Goal: Use online tool/utility: Utilize a website feature to perform a specific function

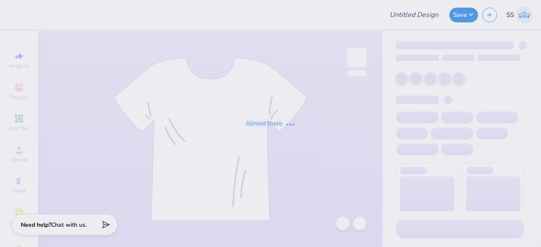
type input "[PERSON_NAME] : [US_STATE][GEOGRAPHIC_DATA]"
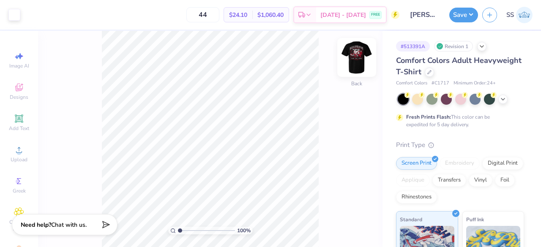
click at [356, 55] on img at bounding box center [357, 58] width 34 height 34
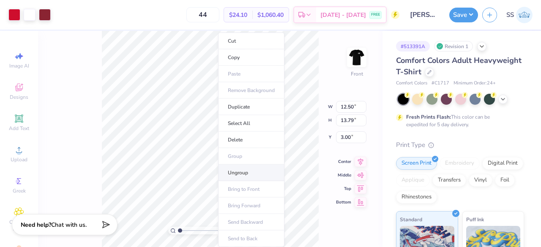
click at [237, 168] on li "Ungroup" at bounding box center [251, 173] width 66 height 16
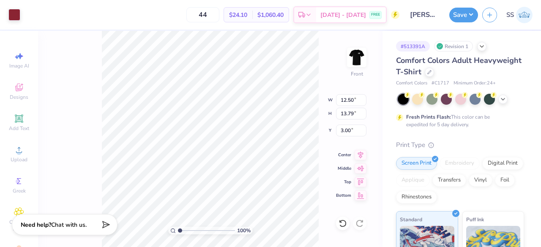
type input "12.50"
type input "13.79"
type input "3.00"
type input "1.73"
type input "2.04"
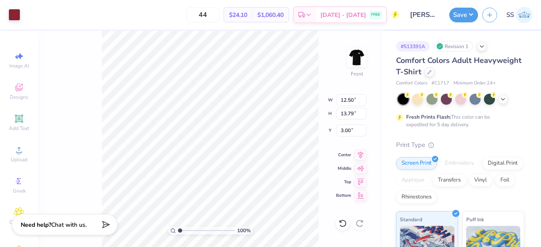
type input "11.23"
click at [17, 11] on div at bounding box center [14, 14] width 12 height 12
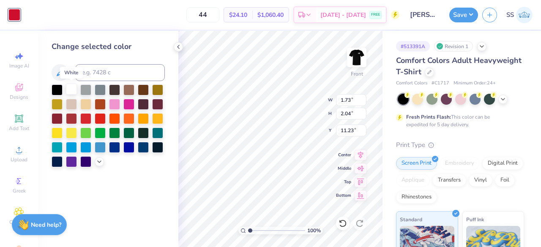
click at [71, 88] on div at bounding box center [71, 89] width 11 height 11
type input "12.50"
type input "13.79"
type input "3.00"
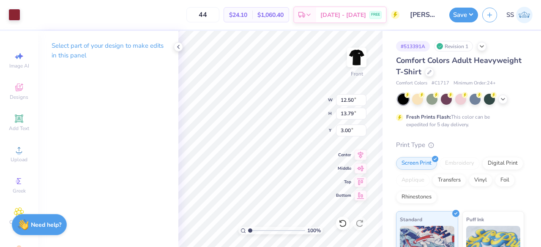
type input "0.68"
type input "0.84"
type input "11.31"
drag, startPoint x: 249, startPoint y: 231, endPoint x: 278, endPoint y: 228, distance: 28.5
drag, startPoint x: 249, startPoint y: 229, endPoint x: 256, endPoint y: 229, distance: 6.8
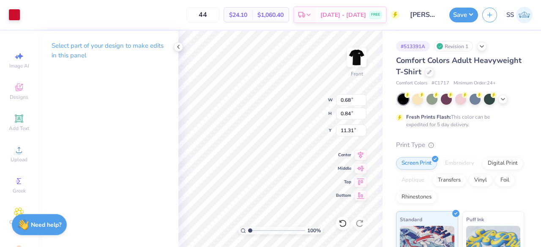
type input "5.61"
click at [276, 231] on input "range" at bounding box center [276, 231] width 57 height 8
click at [16, 17] on div at bounding box center [14, 14] width 12 height 12
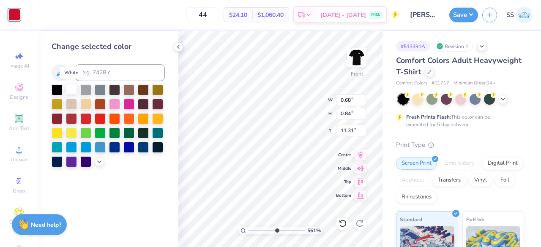
click at [69, 86] on div at bounding box center [71, 89] width 11 height 11
type input "0.60"
type input "0.97"
type input "11.43"
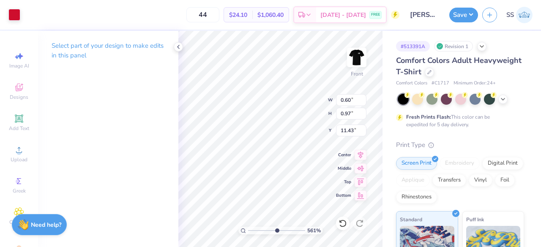
type input "0.68"
type input "0.84"
type input "11.31"
type input "12.50"
type input "13.79"
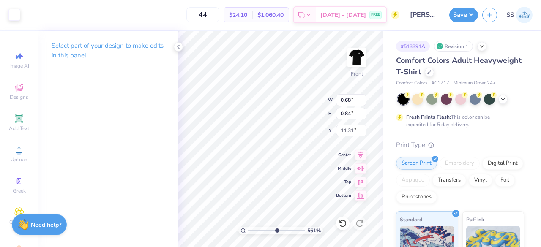
type input "3.00"
type input "0.60"
type input "0.97"
type input "11.43"
click at [16, 11] on div at bounding box center [14, 14] width 12 height 12
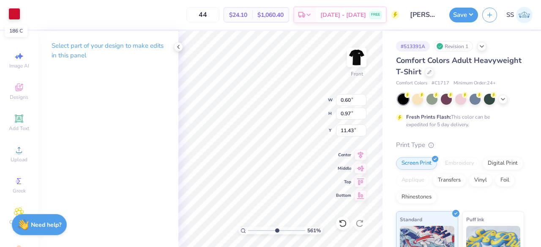
click at [15, 10] on div at bounding box center [14, 14] width 12 height 12
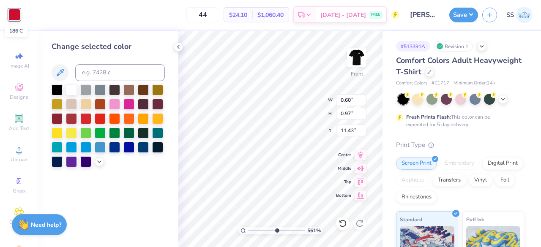
click at [15, 10] on div at bounding box center [14, 15] width 12 height 12
click at [71, 88] on div at bounding box center [71, 89] width 11 height 11
type input "12.50"
type input "13.79"
type input "3.00"
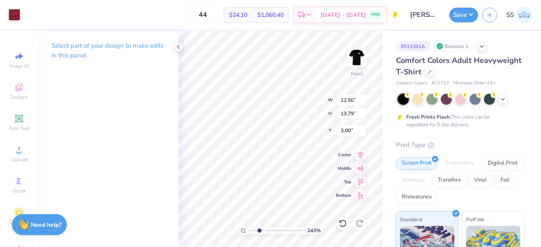
drag, startPoint x: 274, startPoint y: 231, endPoint x: 259, endPoint y: 233, distance: 14.9
click at [259, 233] on input "range" at bounding box center [276, 231] width 57 height 8
drag, startPoint x: 260, startPoint y: 230, endPoint x: 274, endPoint y: 230, distance: 14.4
click at [274, 230] on input "range" at bounding box center [276, 231] width 57 height 8
click at [258, 231] on input "range" at bounding box center [276, 231] width 57 height 8
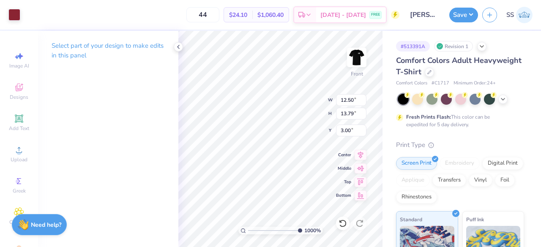
type input "10"
click at [302, 227] on input "range" at bounding box center [275, 231] width 54 height 8
type input "12.24"
type input "10.74"
type input "3.01"
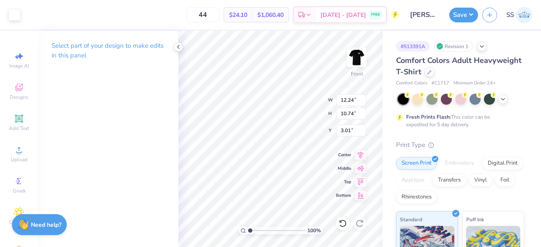
drag, startPoint x: 294, startPoint y: 230, endPoint x: 242, endPoint y: 231, distance: 52.4
type input "1"
click at [248, 231] on input "range" at bounding box center [276, 231] width 57 height 8
